Goal: Task Accomplishment & Management: Use online tool/utility

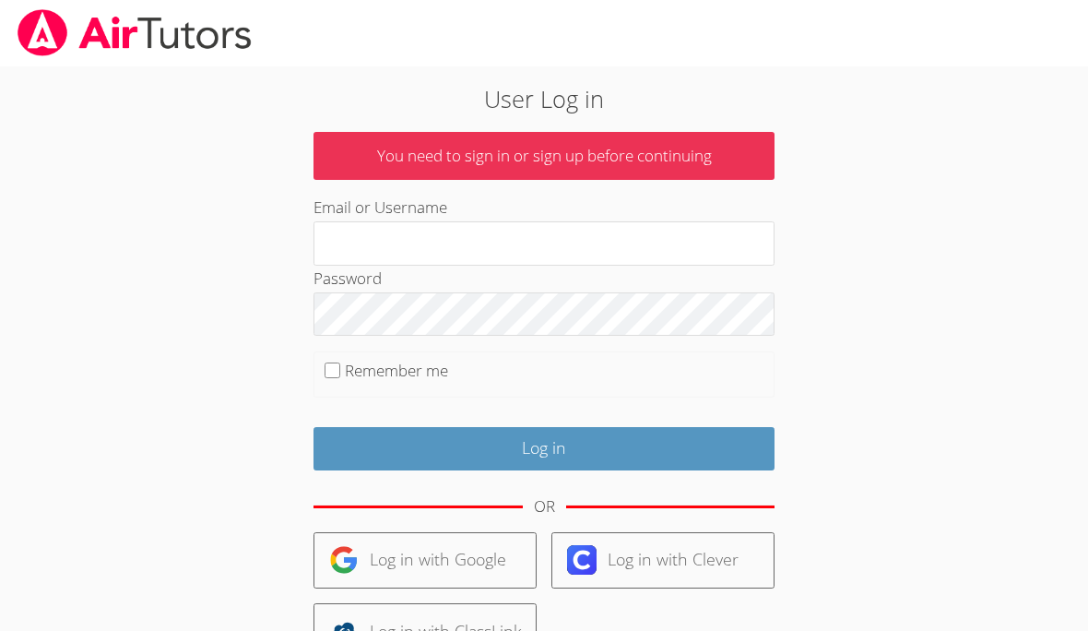
click at [693, 242] on input "Email or Username" at bounding box center [543, 243] width 461 height 44
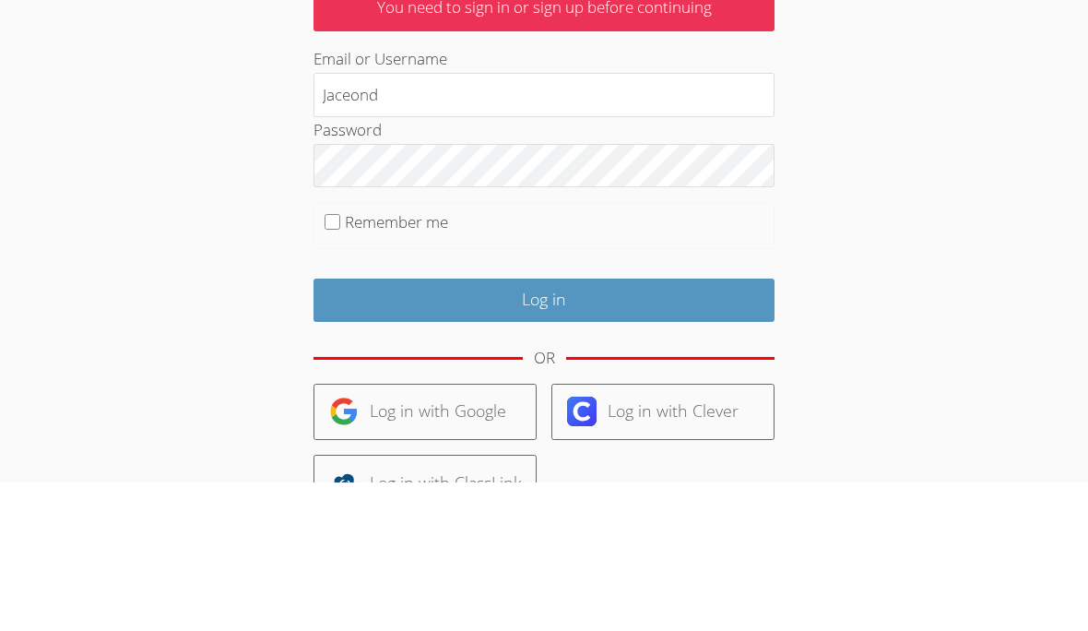
type input "Jaceond"
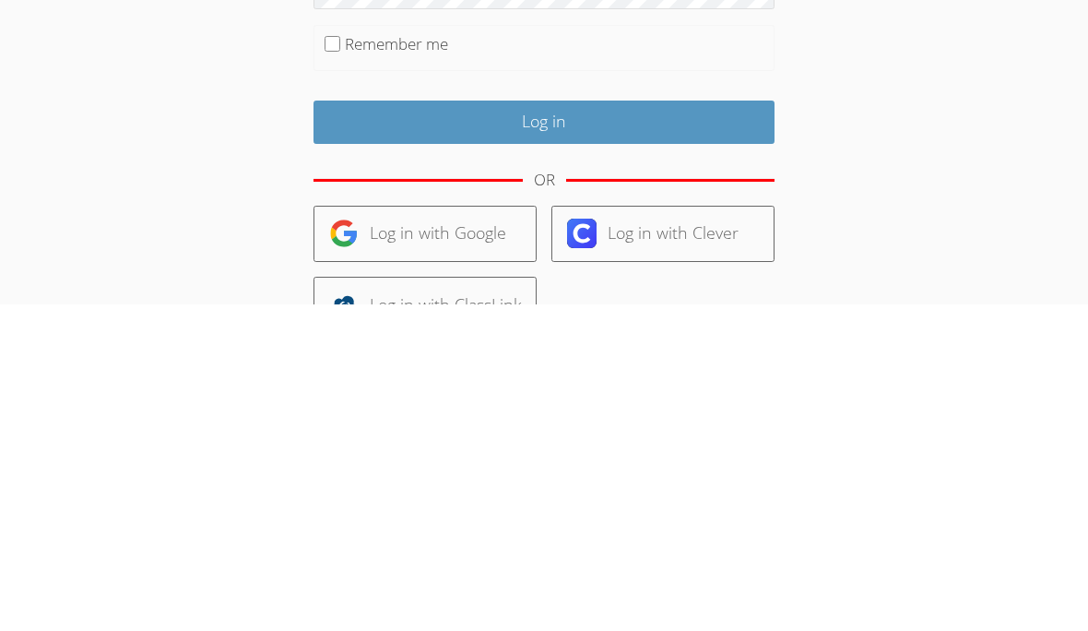
click at [360, 427] on input "Log in" at bounding box center [543, 448] width 461 height 43
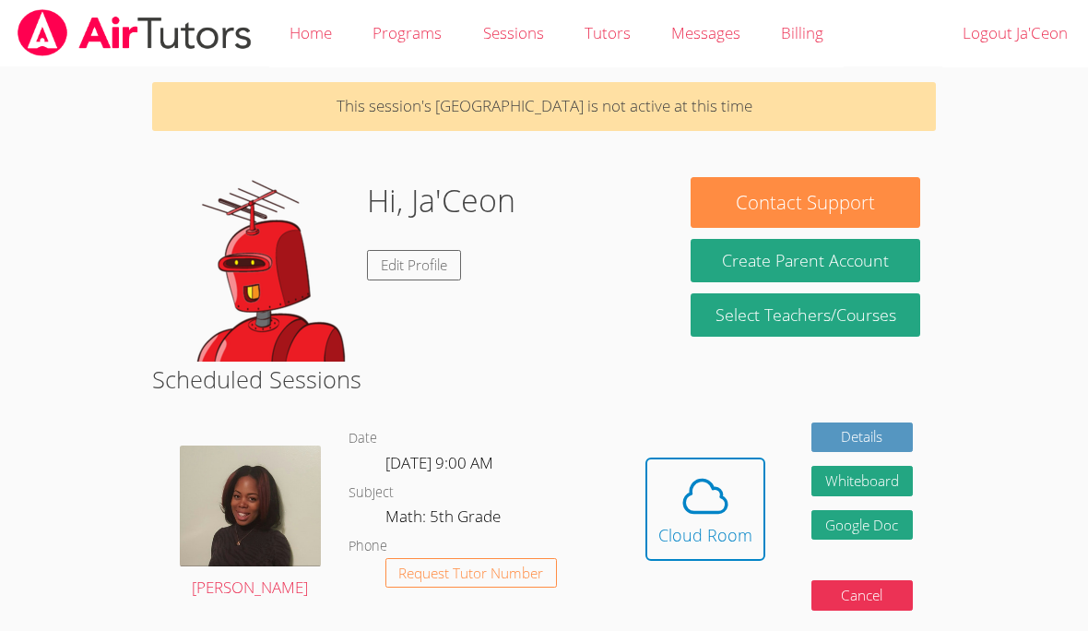
click at [694, 495] on icon at bounding box center [706, 496] width 52 height 52
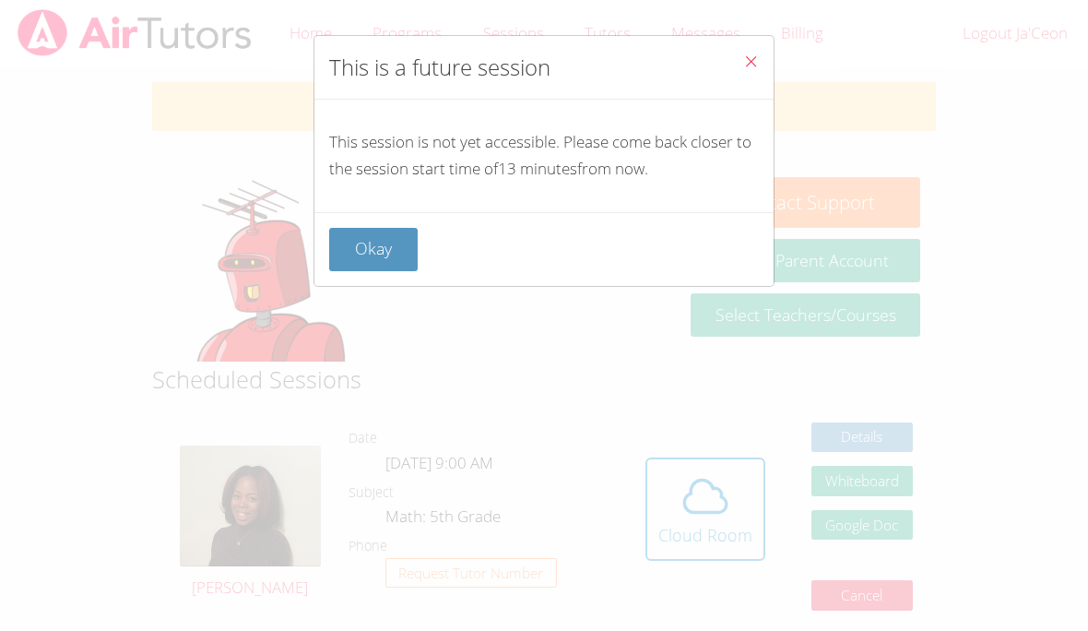
click at [414, 311] on div "This is a future session This session is not yet accessible. Please come back c…" at bounding box center [544, 315] width 1088 height 631
click at [337, 288] on div "This is a future session This session is not yet accessible. Please come back c…" at bounding box center [544, 315] width 1088 height 631
click at [815, 61] on div "This is a future session This session is not yet accessible. Please come back c…" at bounding box center [544, 315] width 1088 height 631
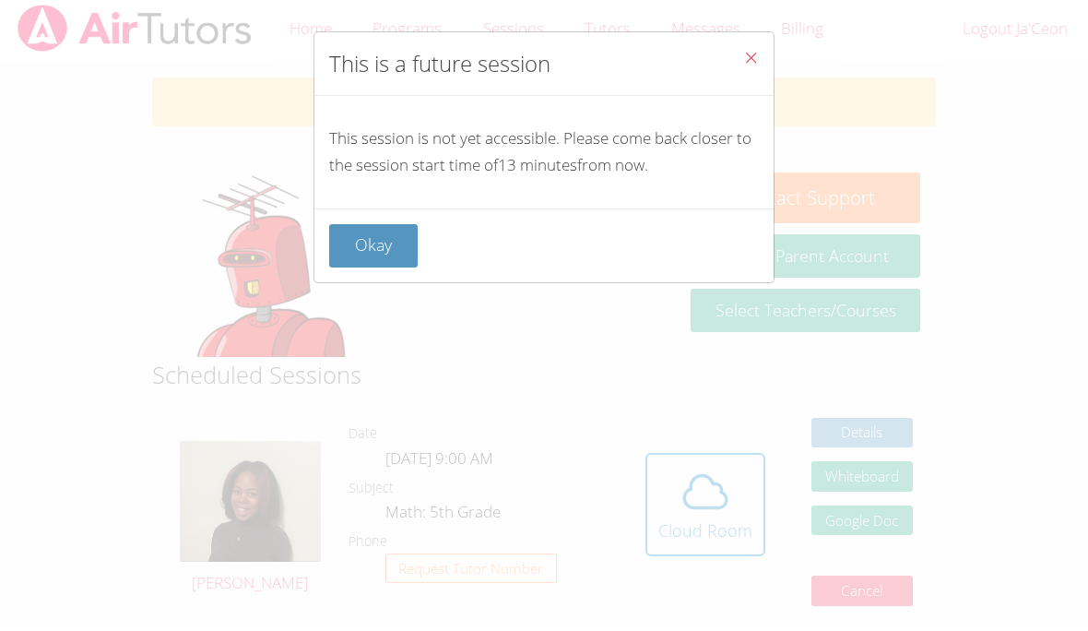
click at [758, 64] on icon "Close" at bounding box center [751, 61] width 16 height 16
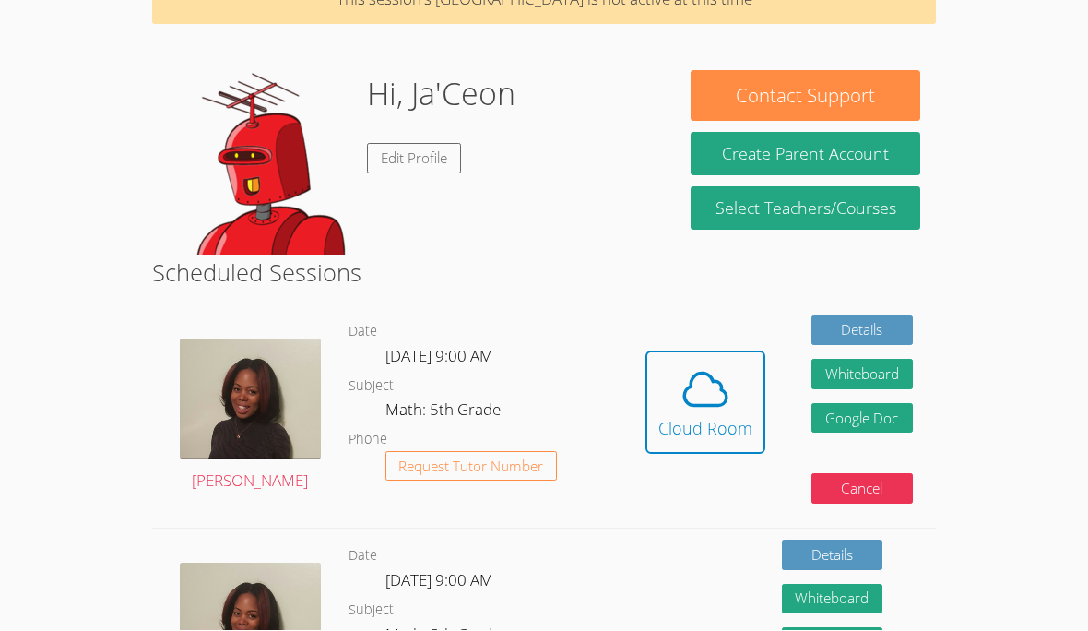
scroll to position [107, 0]
click at [686, 390] on icon at bounding box center [706, 389] width 52 height 52
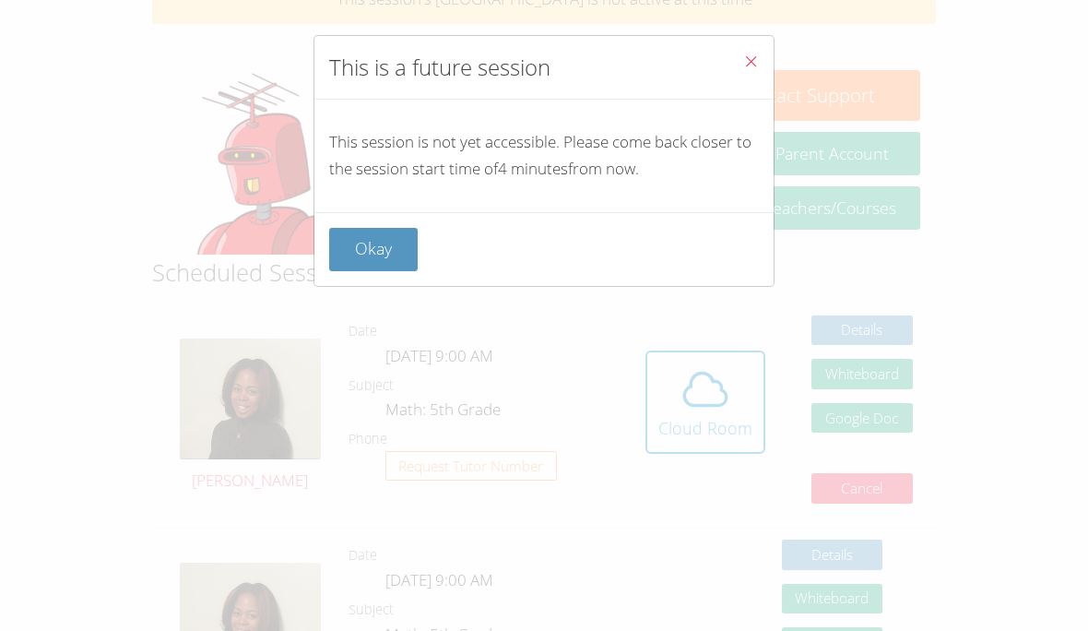
click at [365, 222] on div "Okay" at bounding box center [543, 249] width 459 height 74
click at [755, 64] on icon "Close" at bounding box center [751, 61] width 16 height 16
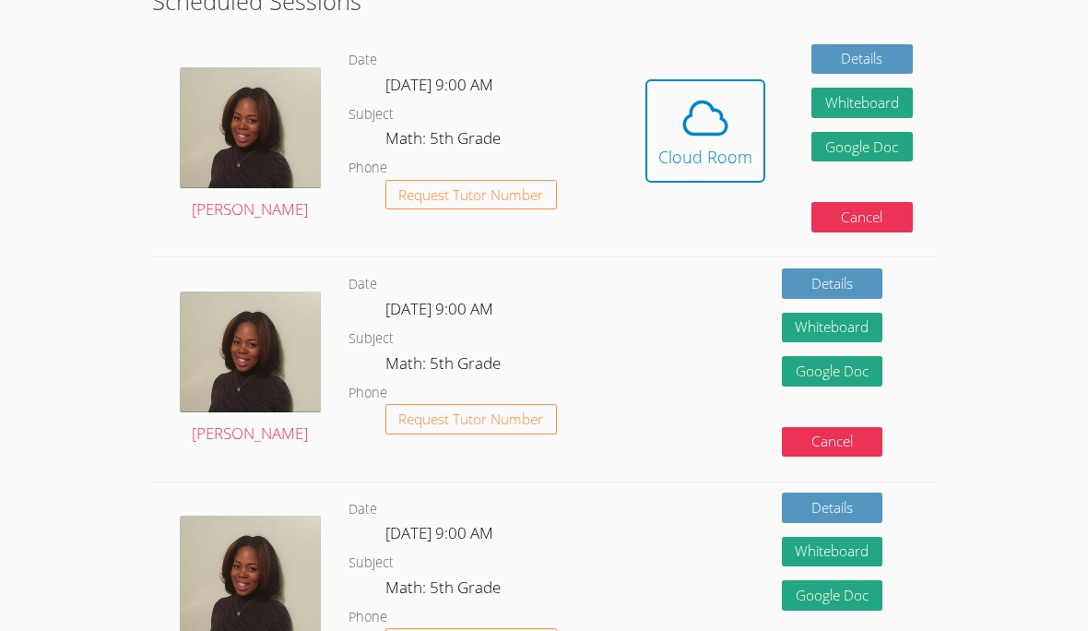
scroll to position [0, 0]
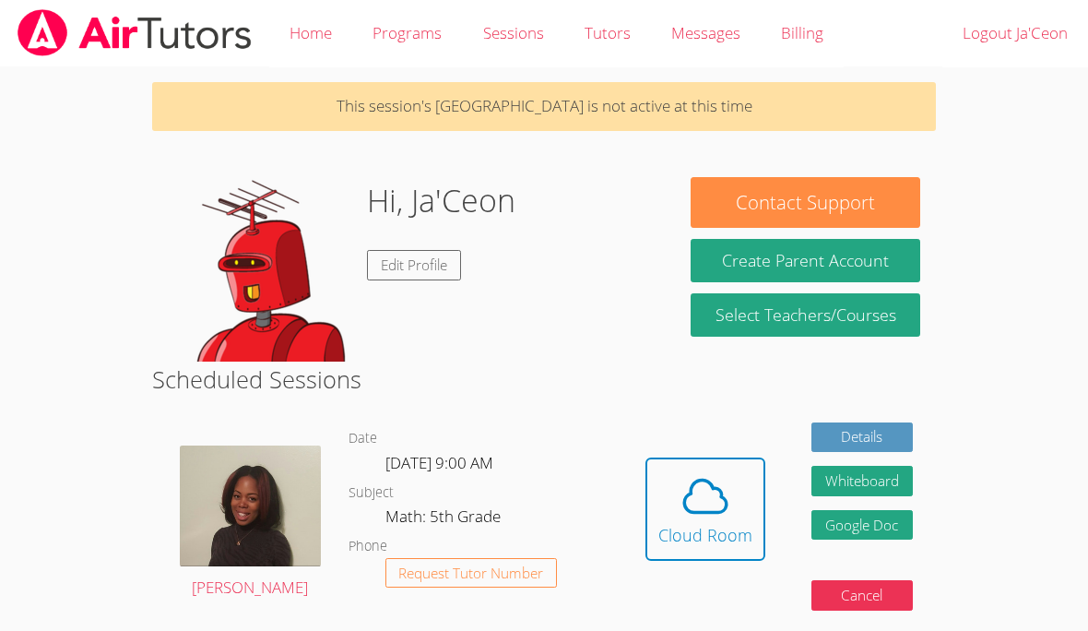
click at [673, 500] on span at bounding box center [705, 496] width 94 height 52
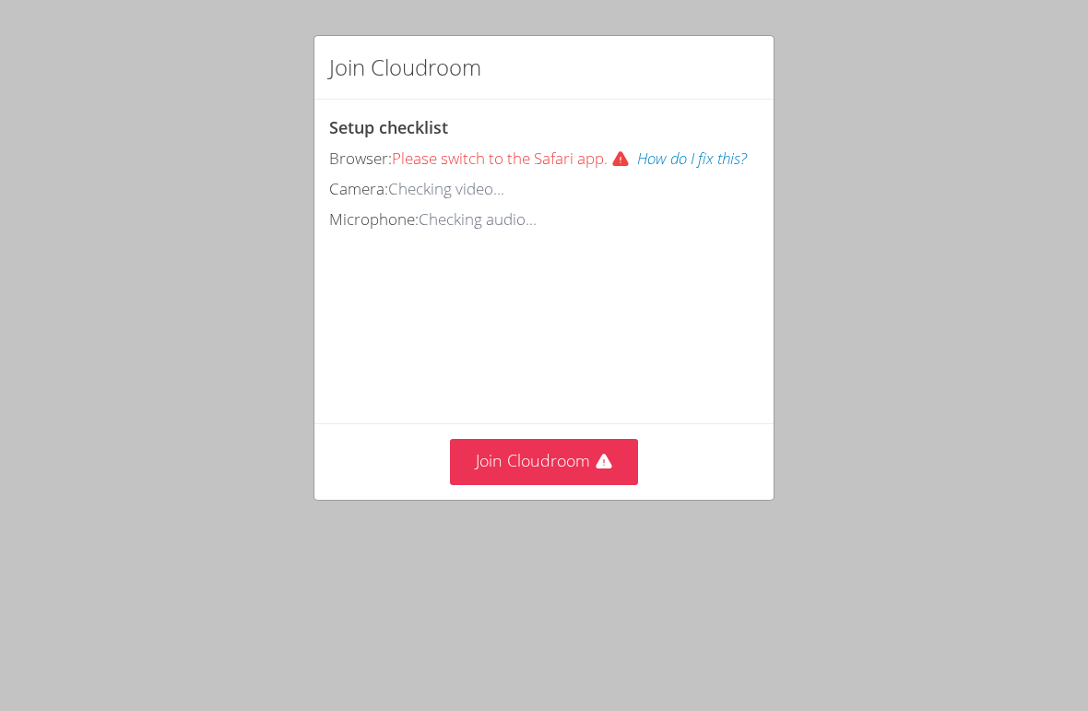
click at [585, 448] on button "Join Cloudroom" at bounding box center [544, 461] width 189 height 45
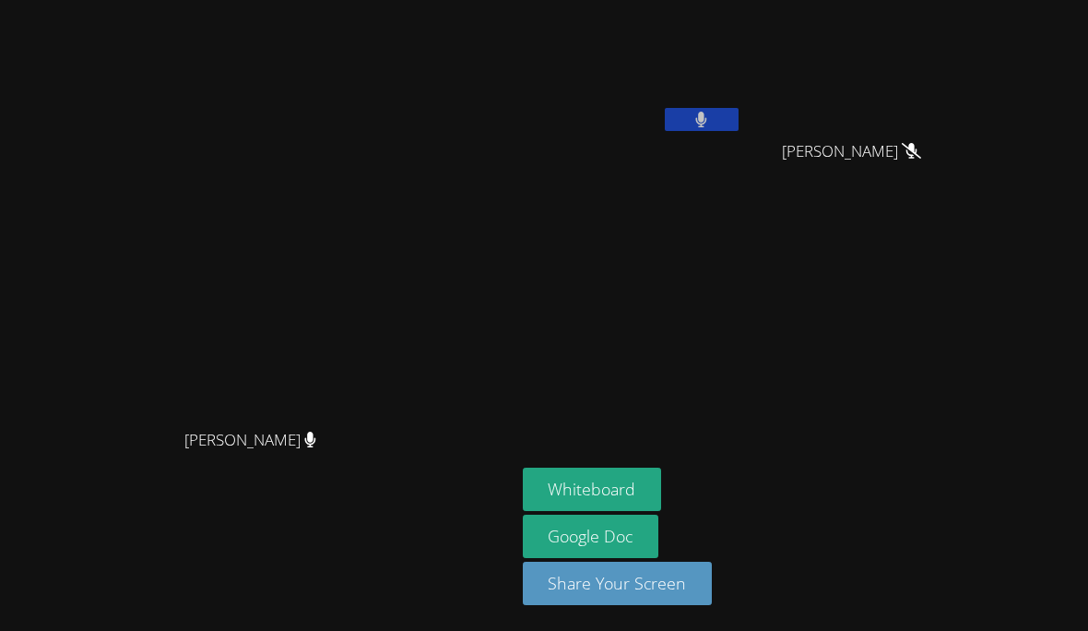
click at [707, 114] on icon at bounding box center [701, 120] width 12 height 16
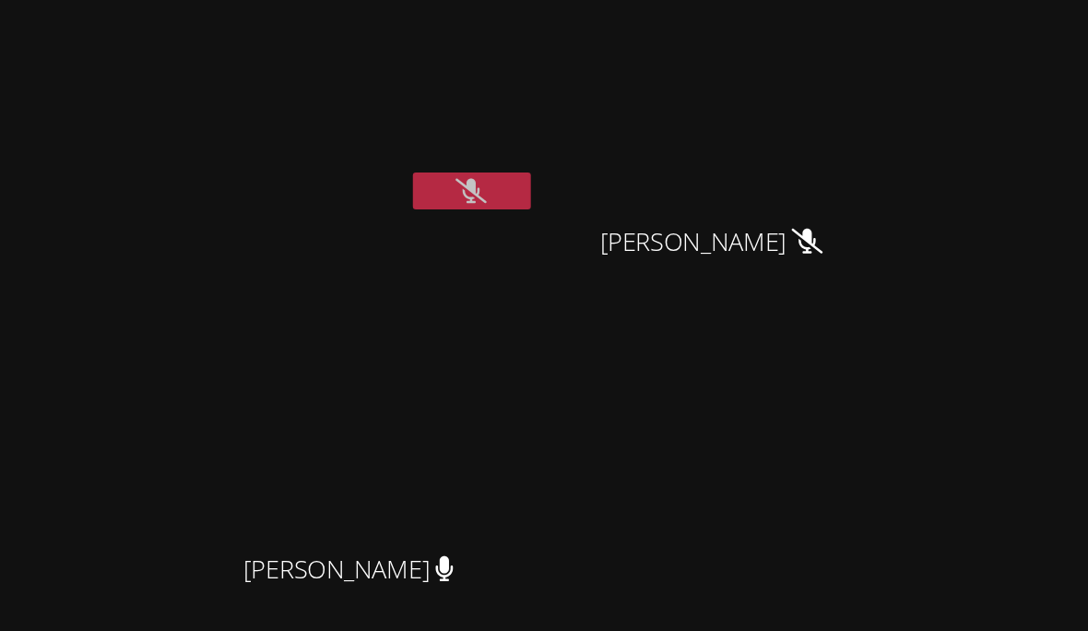
click at [692, 117] on icon at bounding box center [701, 120] width 19 height 16
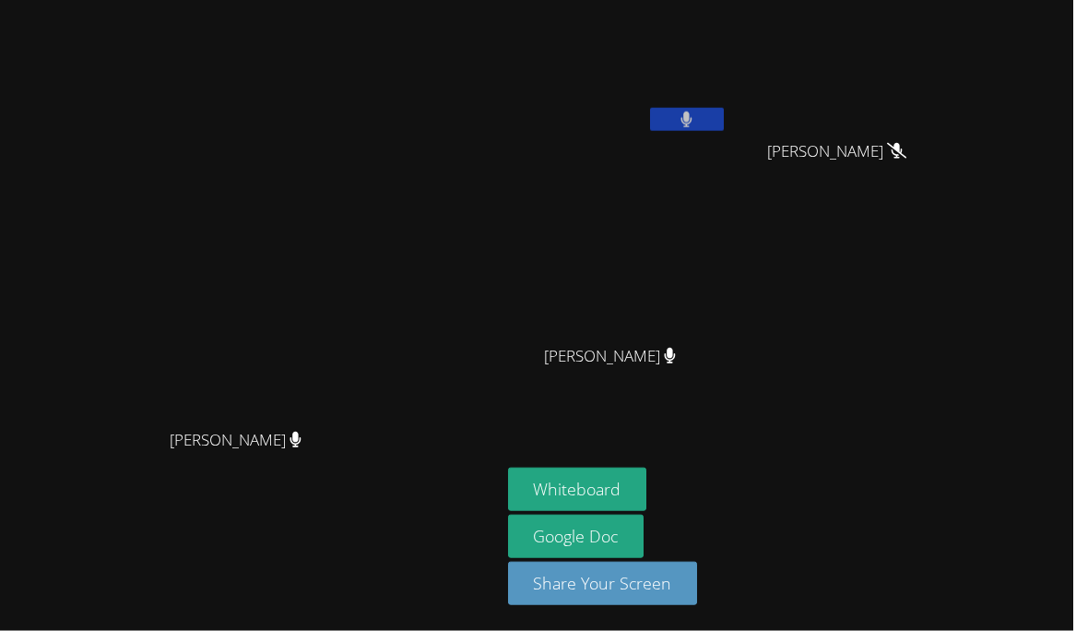
scroll to position [80, 0]
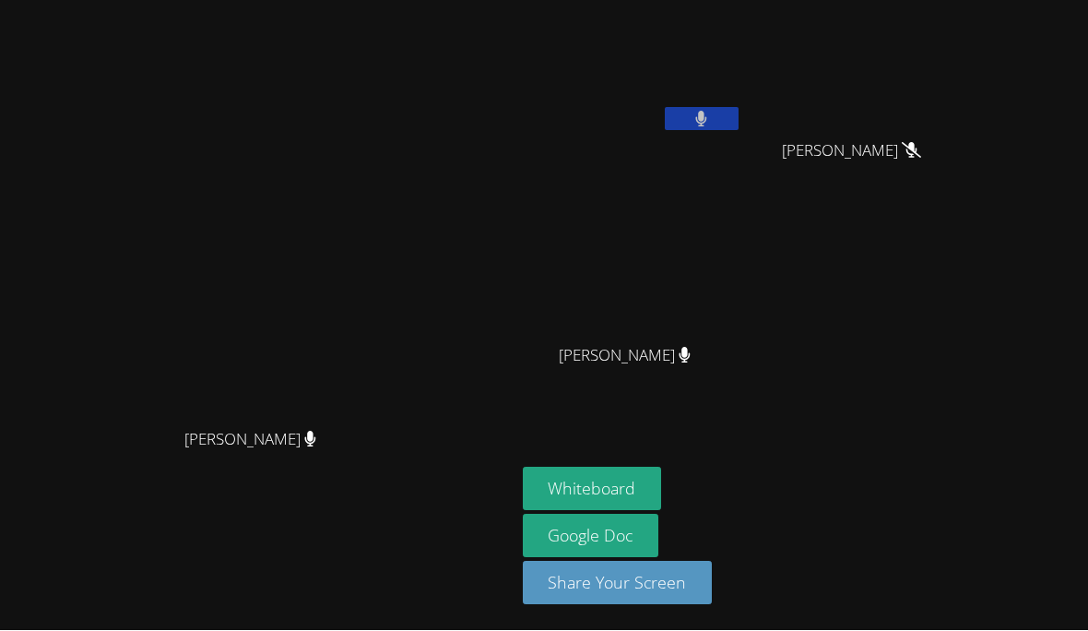
click at [662, 482] on button "Whiteboard" at bounding box center [592, 488] width 139 height 43
